Goal: Task Accomplishment & Management: Manage account settings

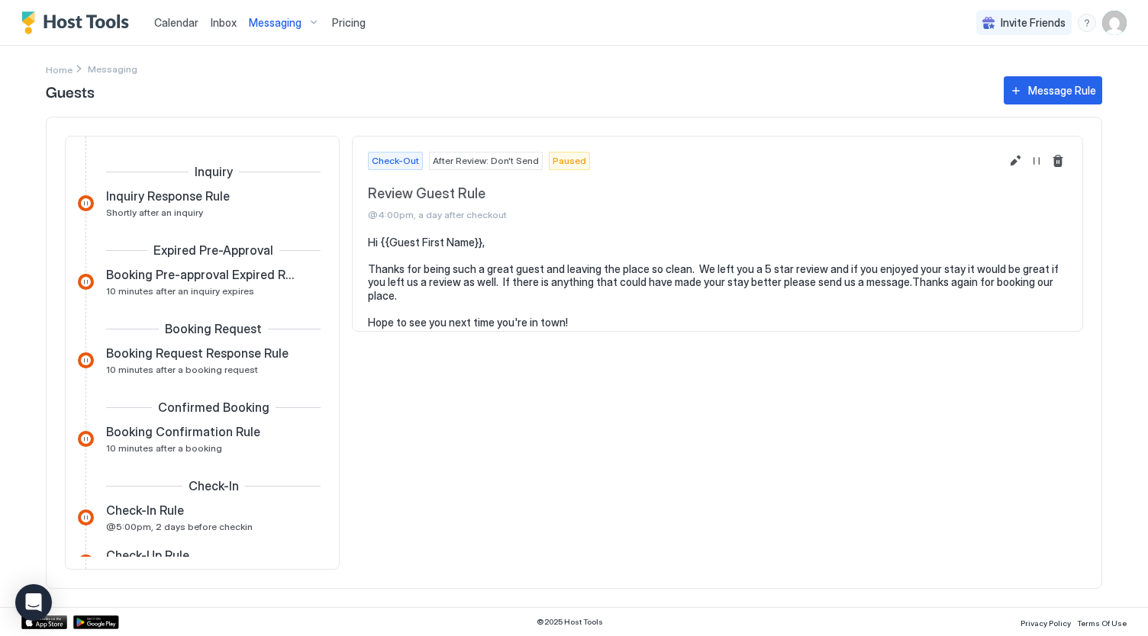
scroll to position [347, 0]
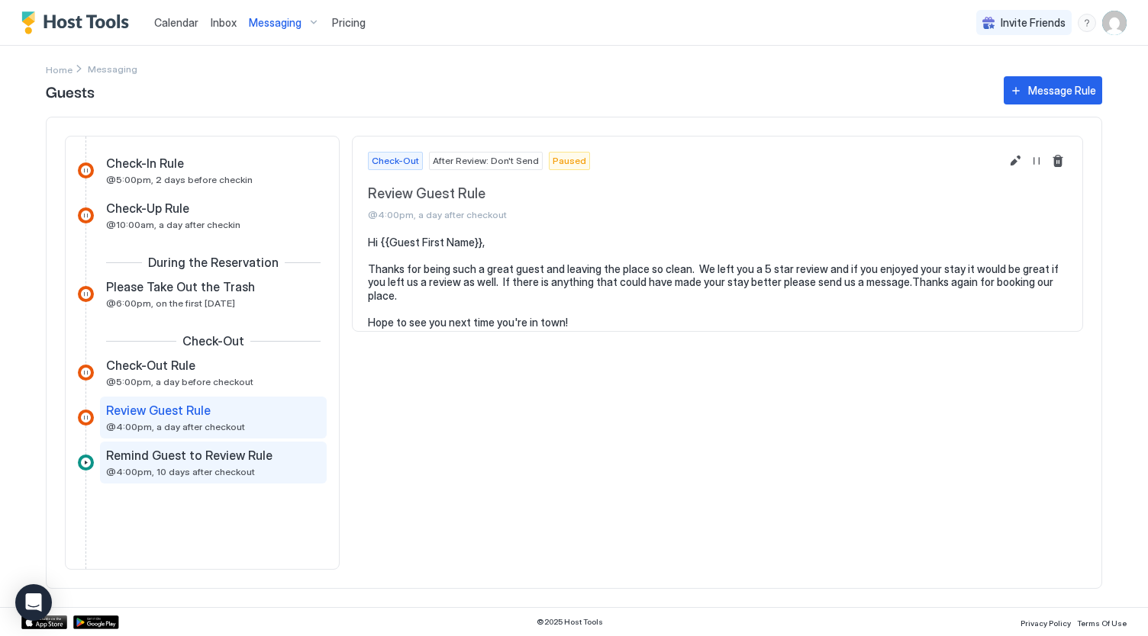
click at [182, 453] on span "Remind Guest to Review Rule" at bounding box center [189, 455] width 166 height 15
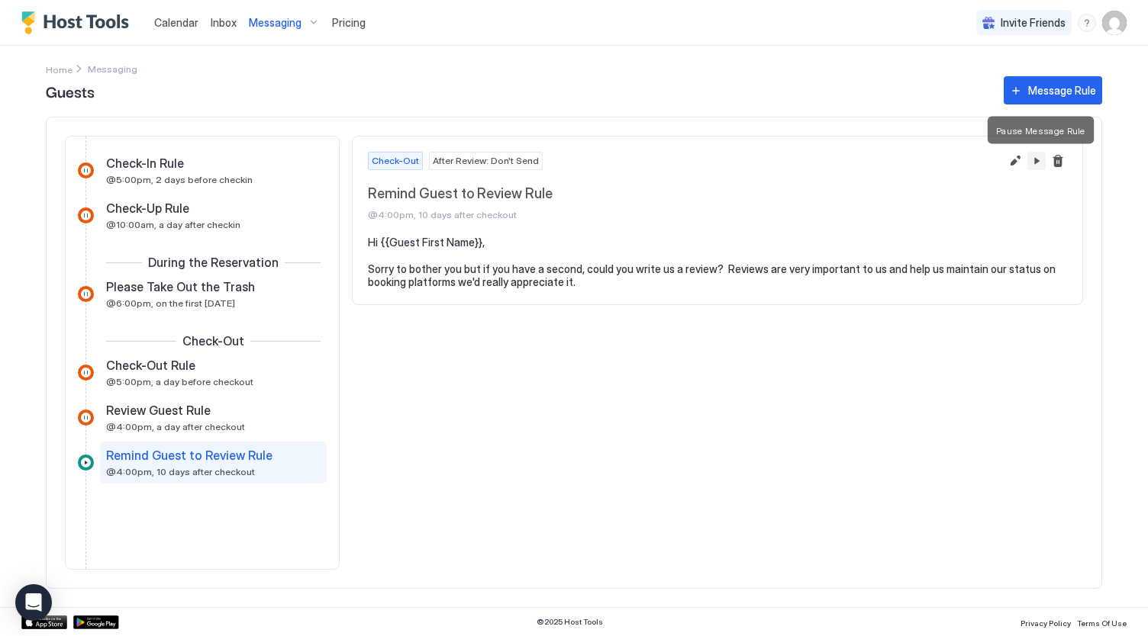
click at [1036, 159] on button "Pause Message Rule" at bounding box center [1036, 161] width 18 height 18
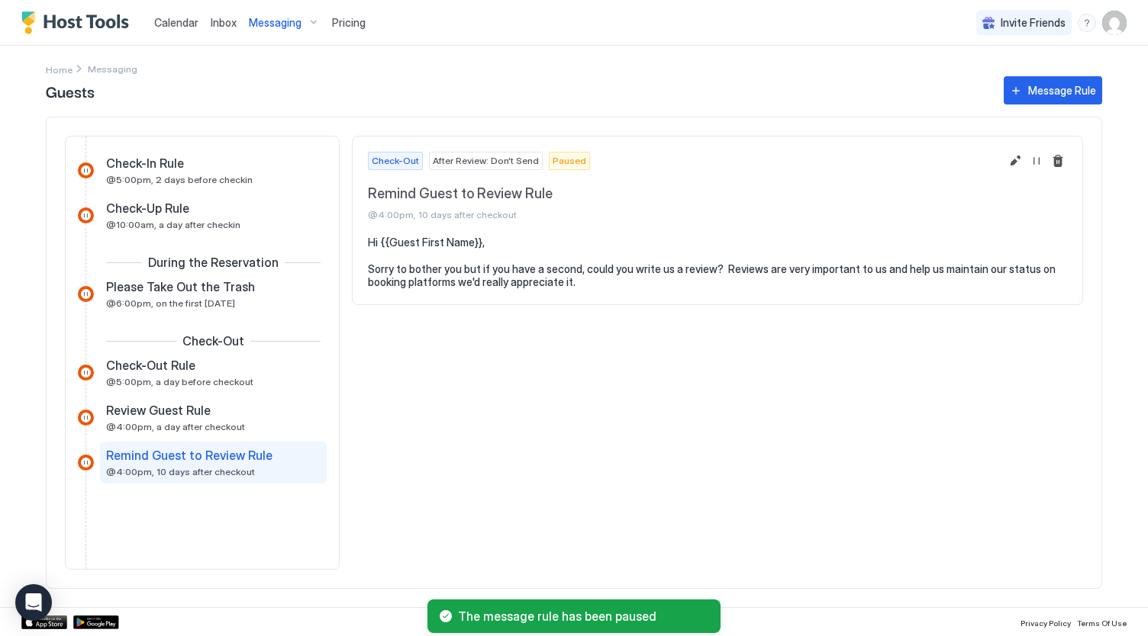
click at [168, 21] on span "Calendar" at bounding box center [176, 22] width 44 height 13
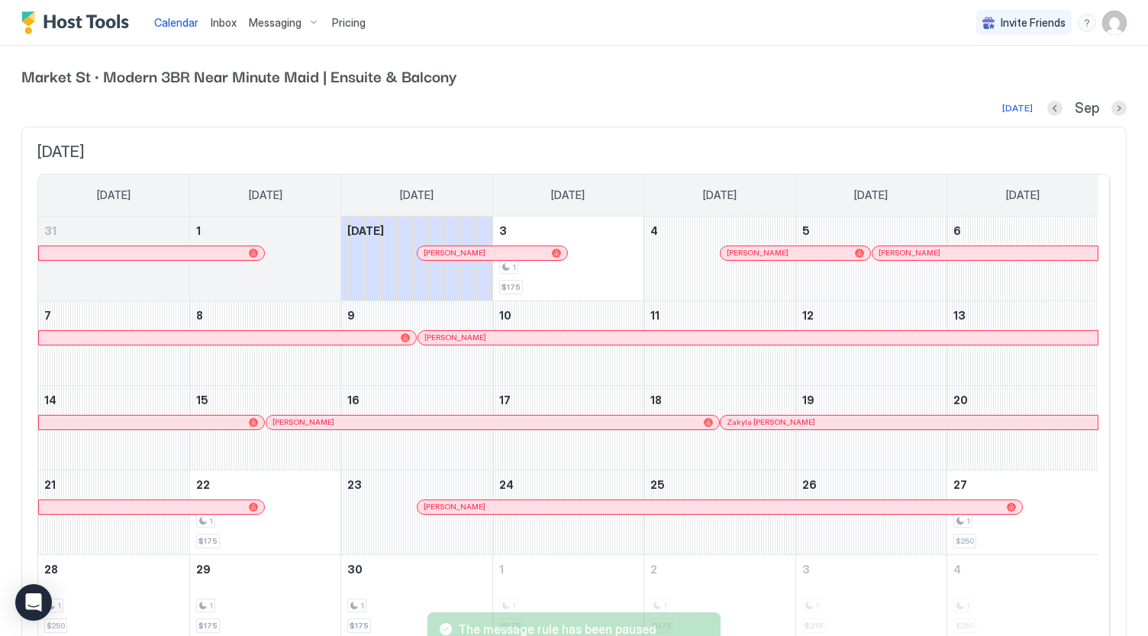
click at [25, 24] on img "Host Tools Logo" at bounding box center [78, 22] width 114 height 23
click at [1102, 24] on img "User profile" at bounding box center [1114, 23] width 24 height 24
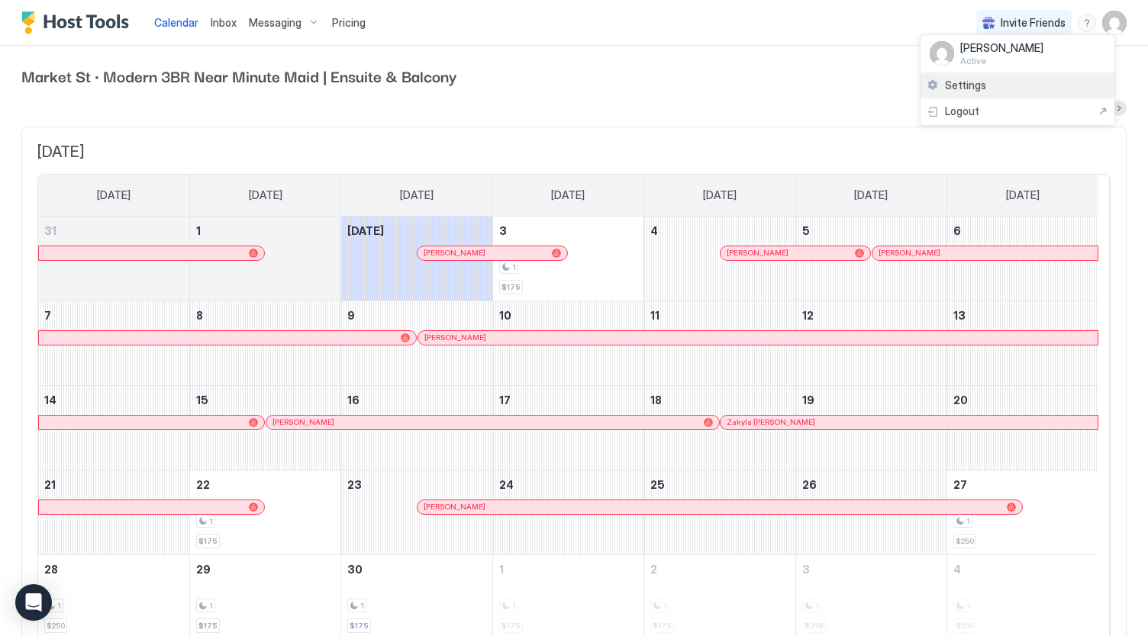
click at [1002, 91] on div "Settings" at bounding box center [1017, 85] width 194 height 27
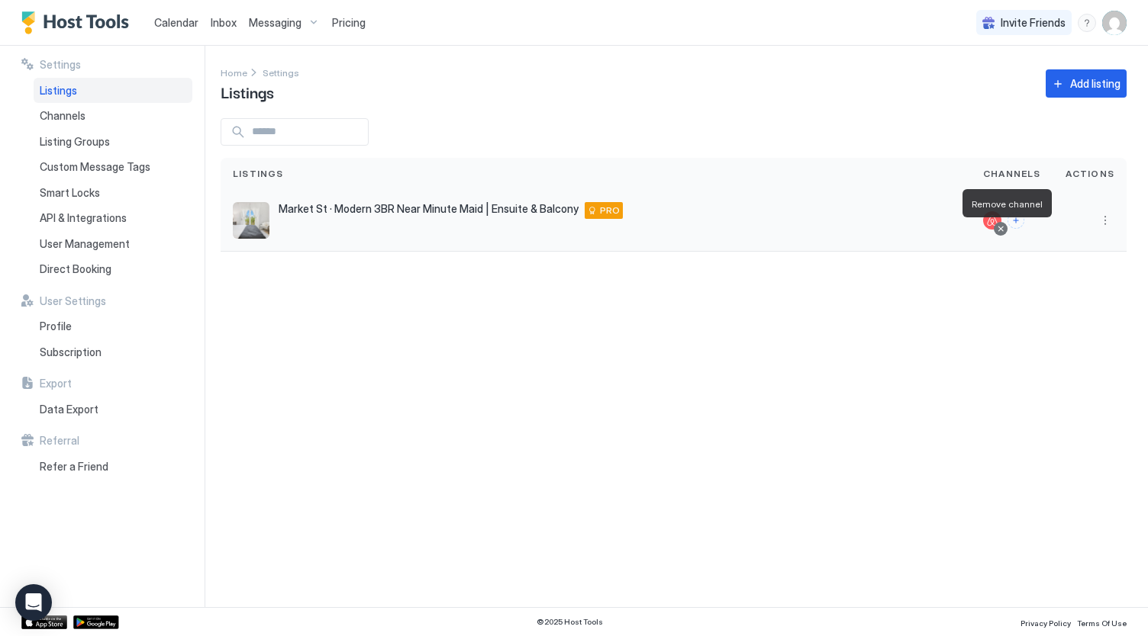
click at [1001, 229] on div at bounding box center [1001, 229] width 8 height 8
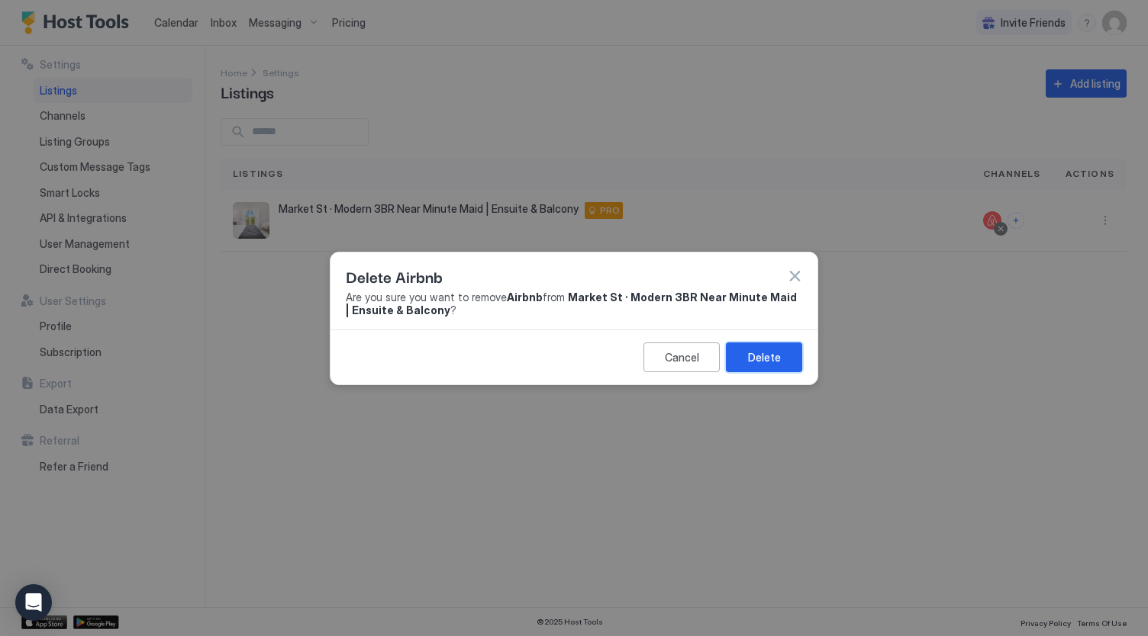
click at [757, 369] on button "Delete" at bounding box center [764, 358] width 76 height 30
